Goal: Navigation & Orientation: Find specific page/section

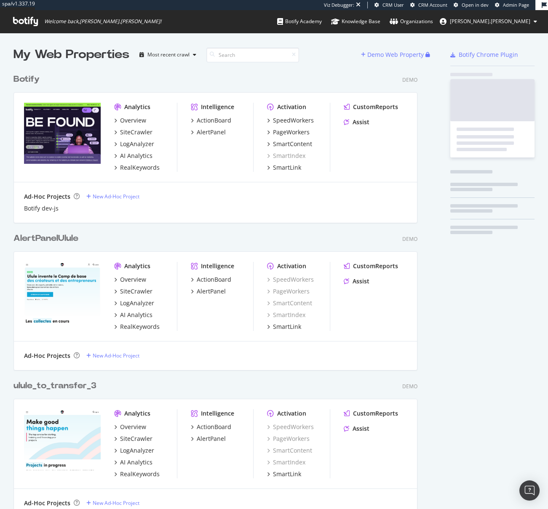
scroll to position [503, 536]
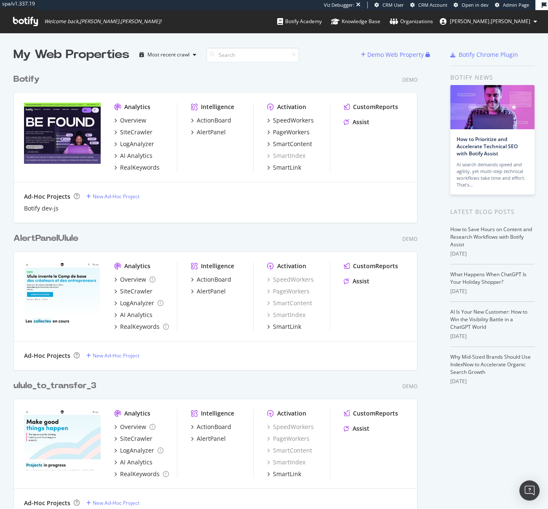
click at [518, 4] on span "Admin Page" at bounding box center [516, 5] width 26 height 6
